Goal: Check status: Check status

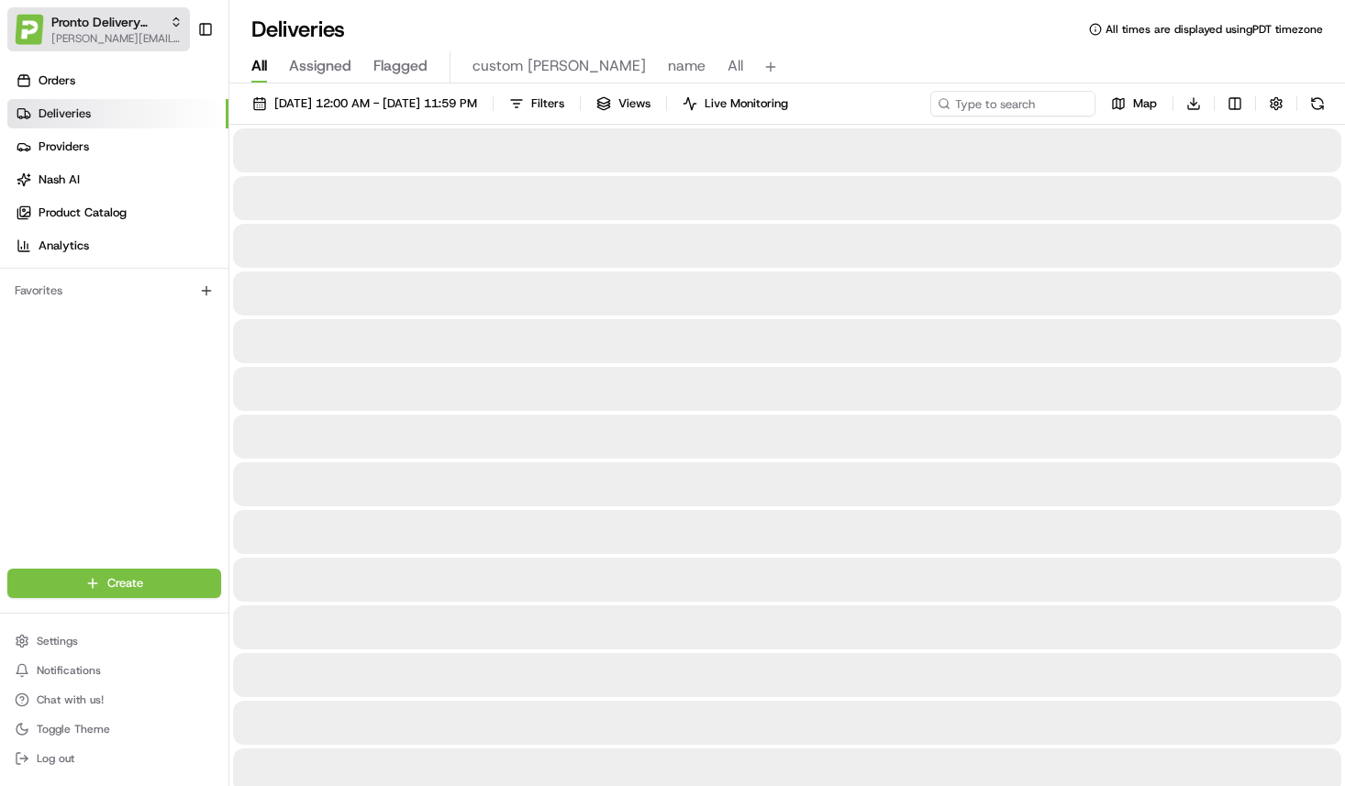
click at [129, 23] on span "Pronto Delivery Service" at bounding box center [106, 22] width 111 height 18
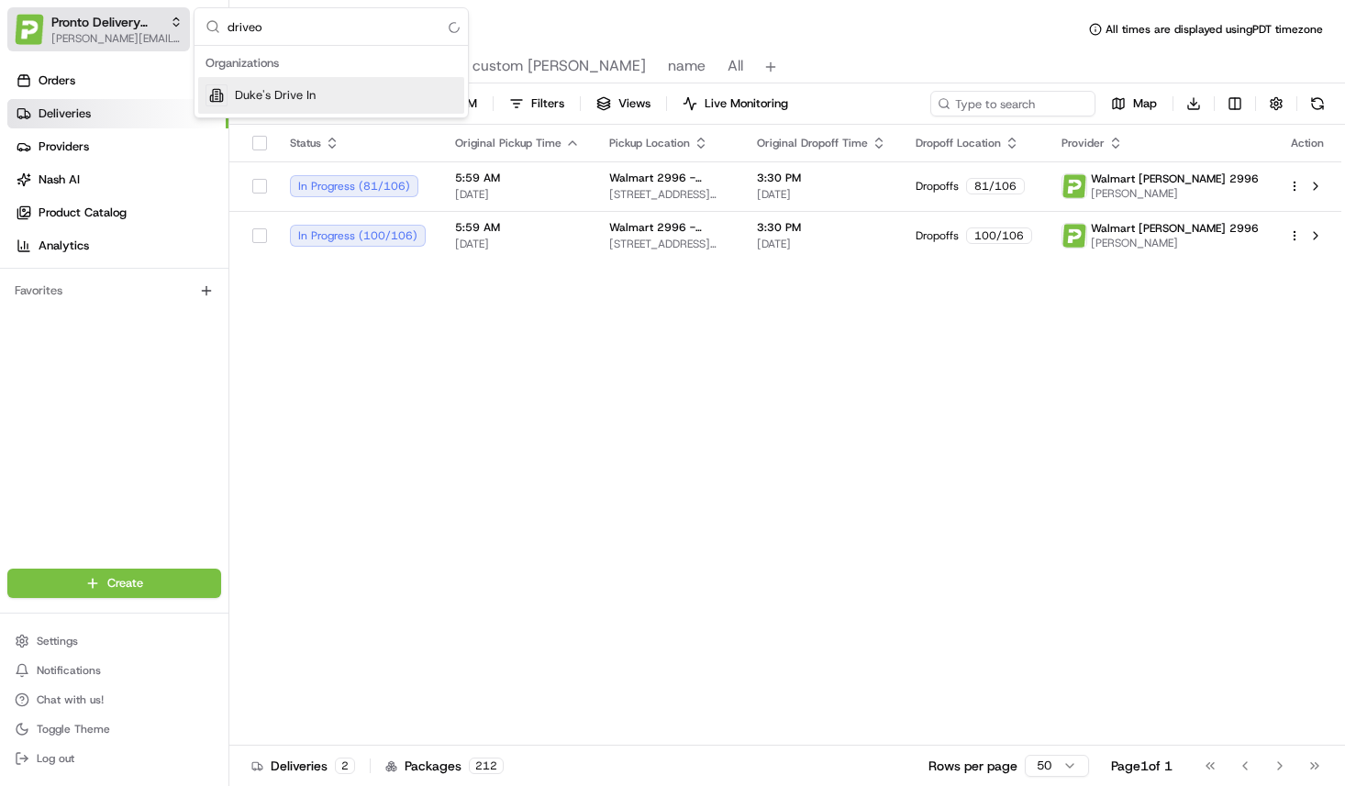
type input "driveol"
type input "delivero"
click at [238, 90] on span "Deliverol" at bounding box center [258, 95] width 46 height 17
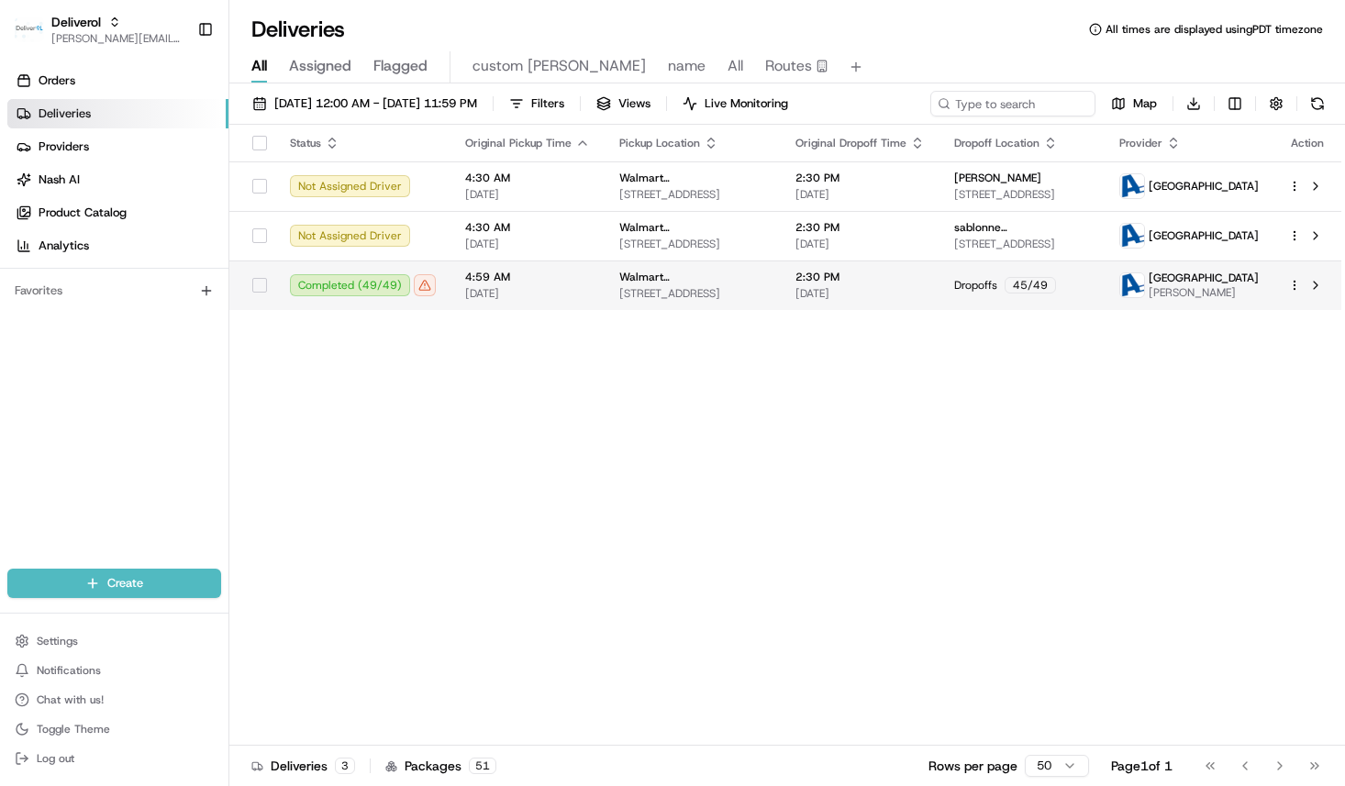
click at [423, 286] on div "Completed ( 49 / 49 )" at bounding box center [363, 285] width 146 height 22
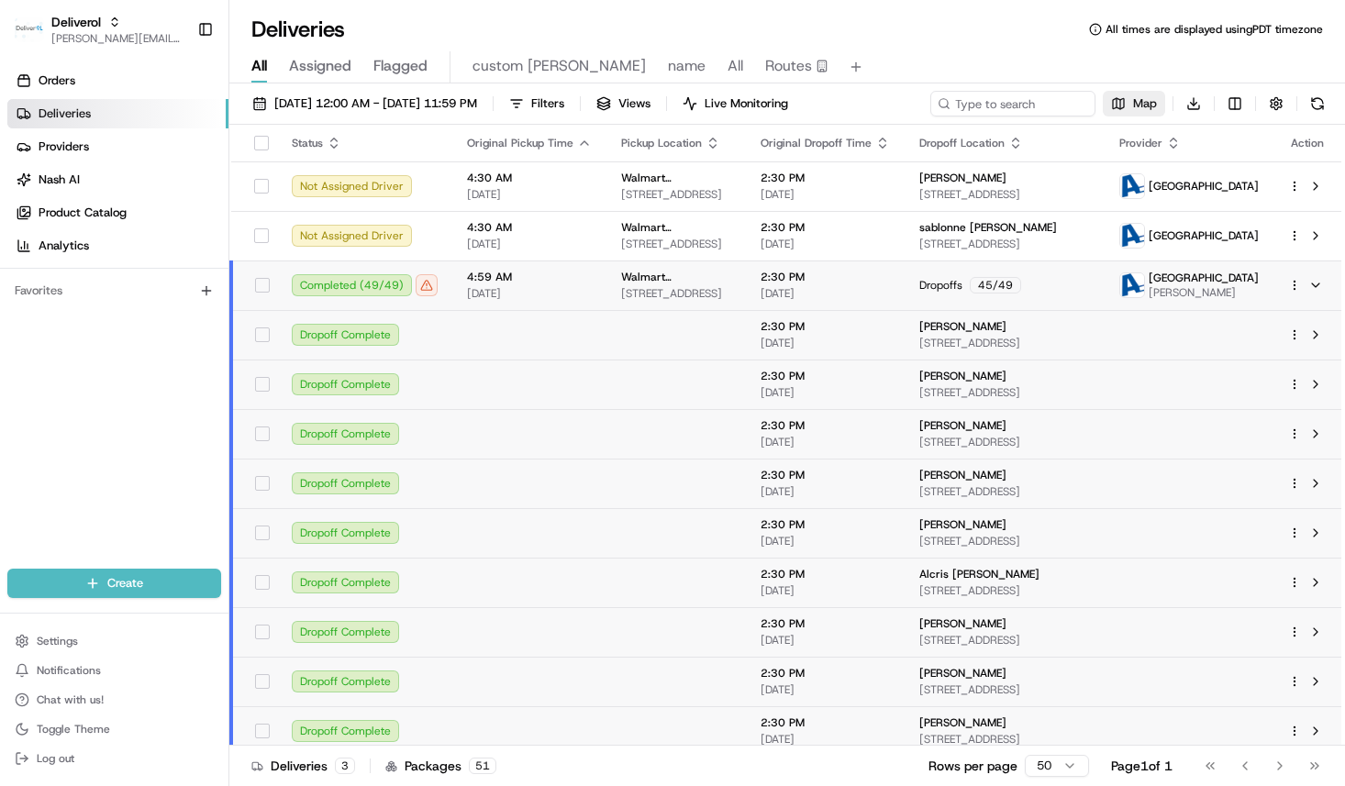
click at [1120, 115] on button "Map" at bounding box center [1134, 104] width 62 height 26
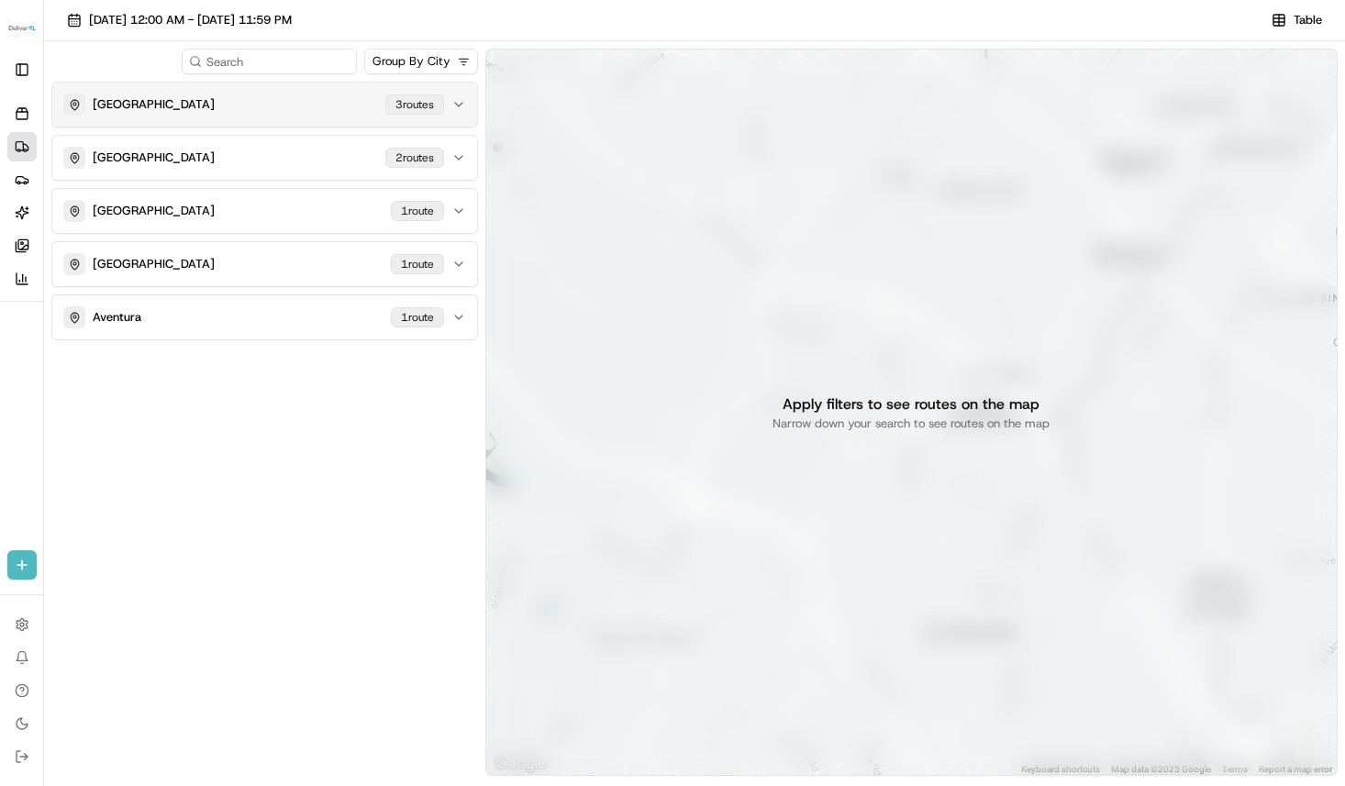
click at [323, 113] on div "MIAMI GARDENS 3 route s" at bounding box center [253, 105] width 381 height 22
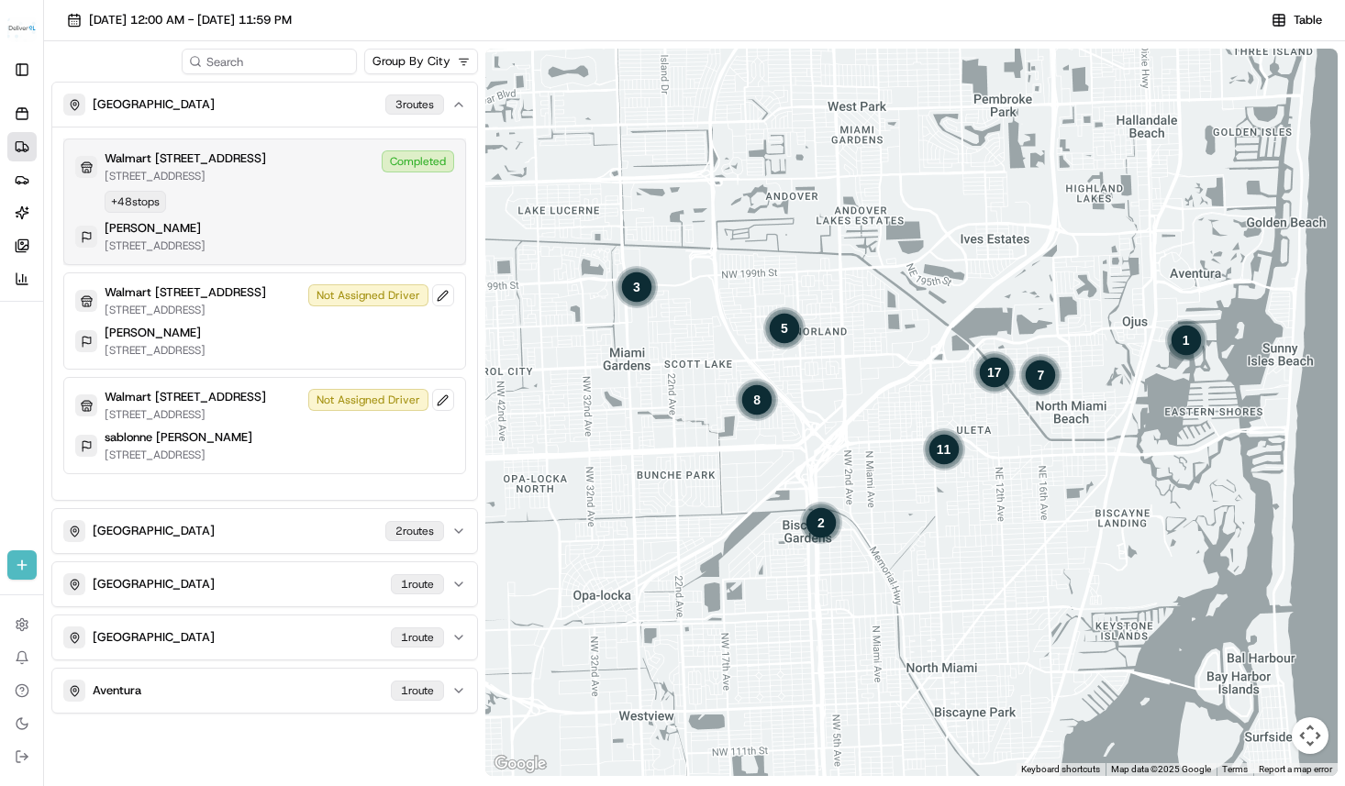
click at [310, 228] on div "Walmart 3311 - Miami Gardens, FL 19501 NW 27TH AVE, MIAMI GARDENS, FL 33056, US…" at bounding box center [264, 201] width 379 height 103
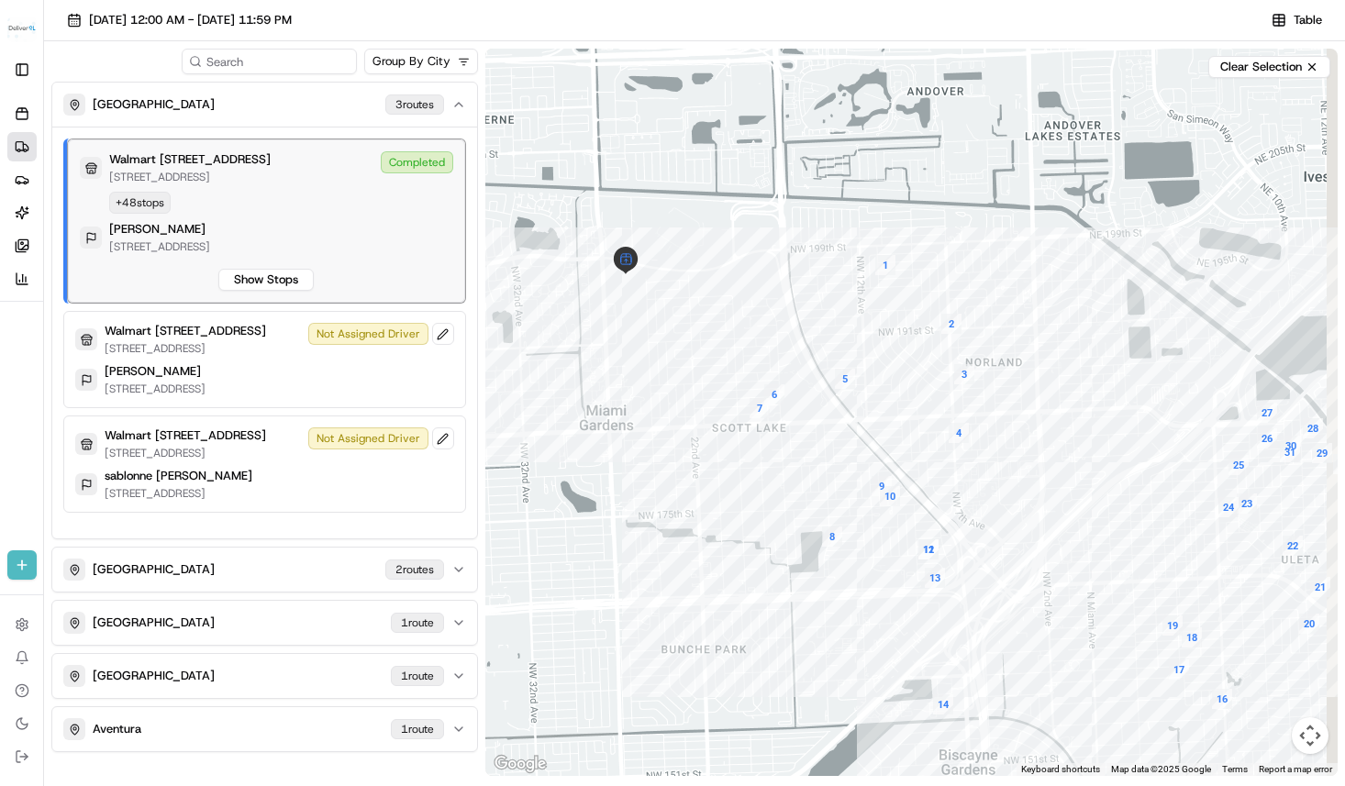
drag, startPoint x: 993, startPoint y: 401, endPoint x: 864, endPoint y: 318, distance: 153.2
click at [864, 318] on div at bounding box center [911, 413] width 852 height 728
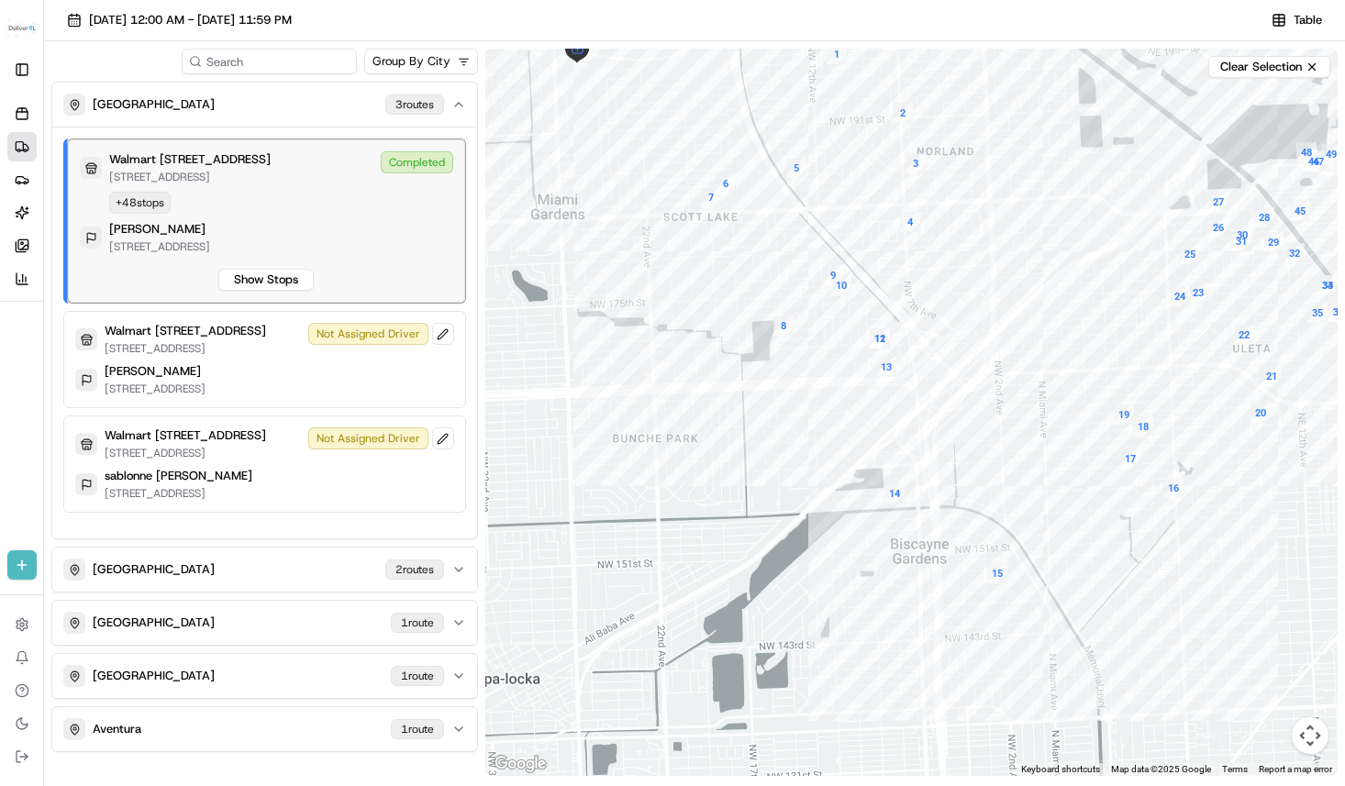
drag, startPoint x: 938, startPoint y: 498, endPoint x: 897, endPoint y: 296, distance: 205.9
click at [898, 296] on div at bounding box center [911, 413] width 852 height 728
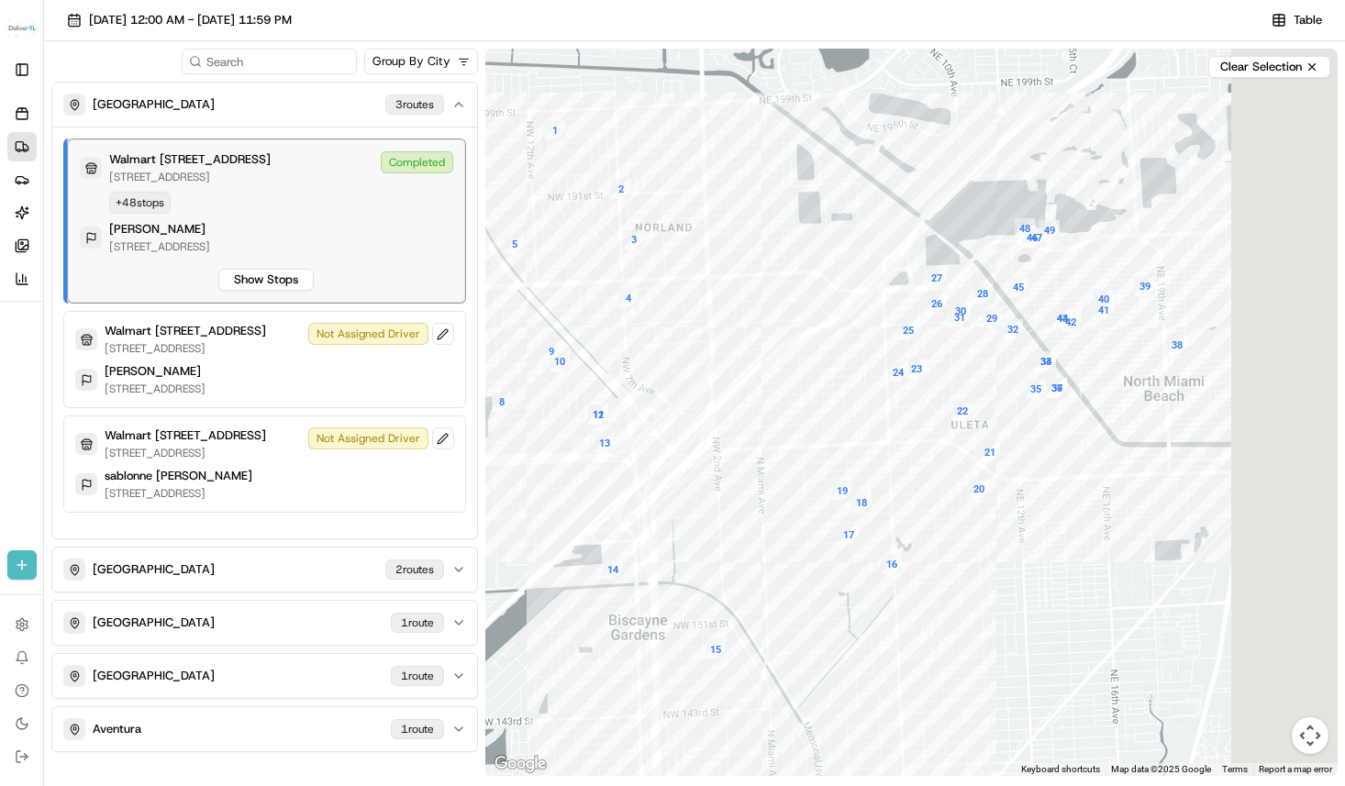
drag, startPoint x: 1171, startPoint y: 371, endPoint x: 867, endPoint y: 407, distance: 305.8
click at [867, 407] on div at bounding box center [911, 413] width 852 height 728
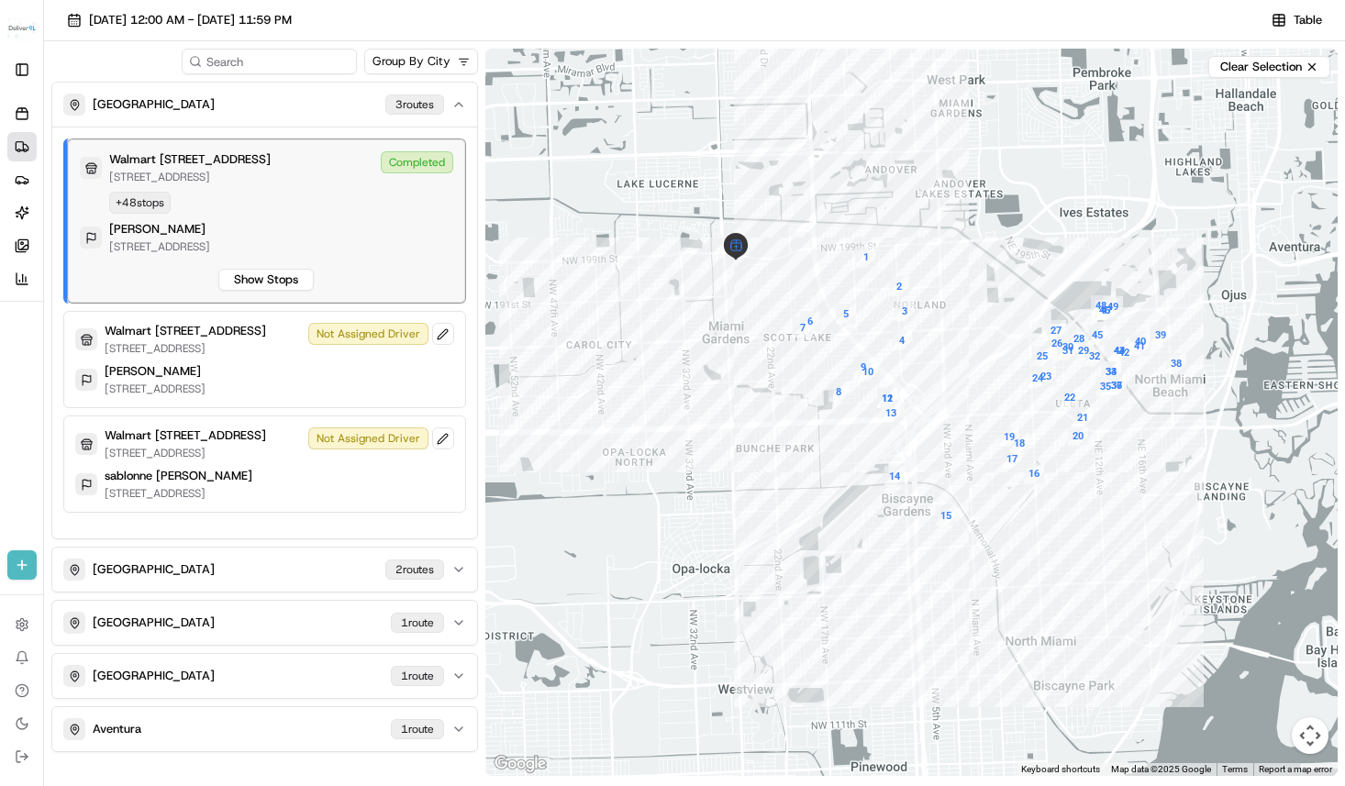
drag, startPoint x: 715, startPoint y: 382, endPoint x: 988, endPoint y: 384, distance: 273.5
click at [988, 384] on div at bounding box center [911, 413] width 852 height 728
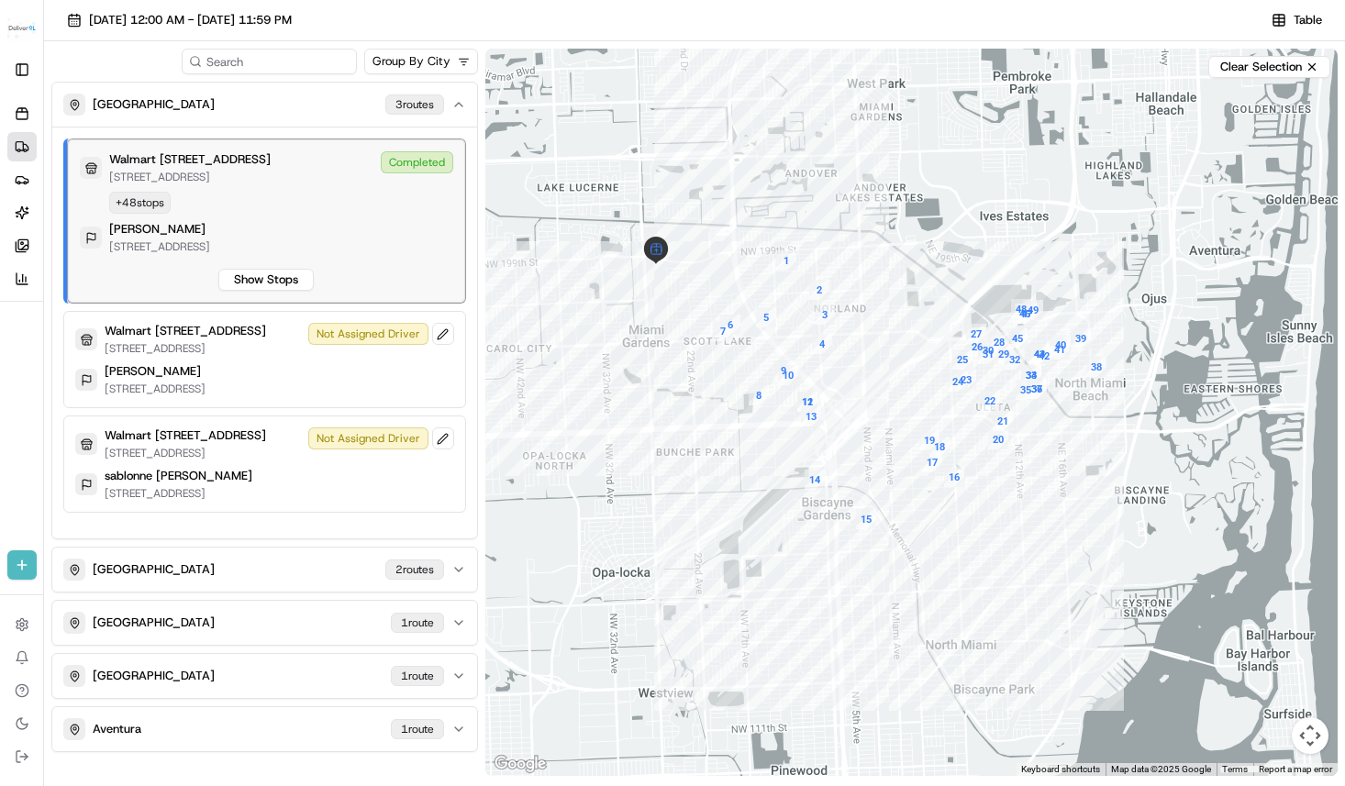
drag, startPoint x: 994, startPoint y: 383, endPoint x: 897, endPoint y: 384, distance: 97.3
click at [897, 384] on div at bounding box center [911, 413] width 852 height 728
